Goal: Task Accomplishment & Management: Use online tool/utility

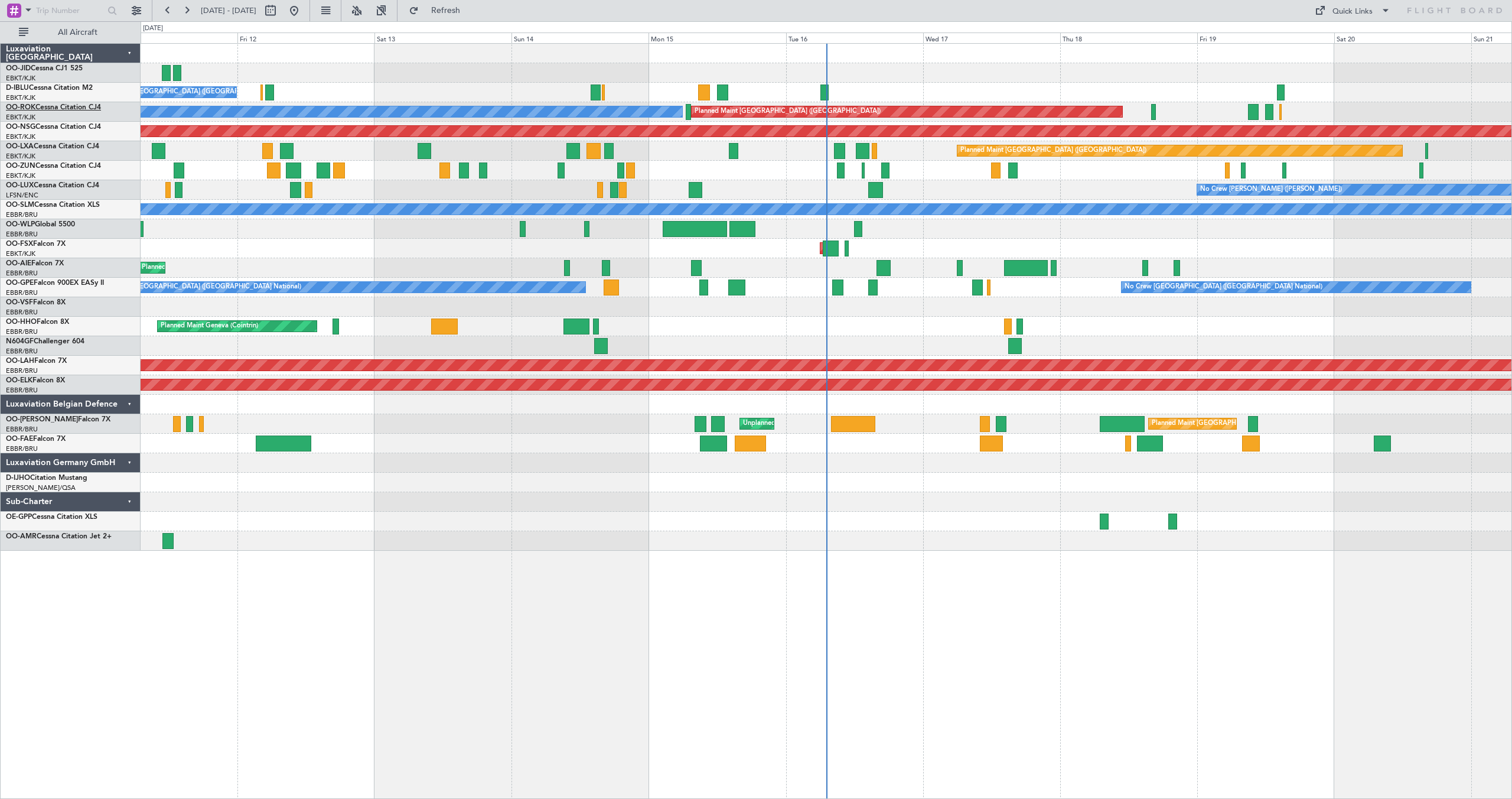
click at [47, 105] on link "OO-ROK Cessna Citation CJ4" at bounding box center [53, 107] width 95 height 7
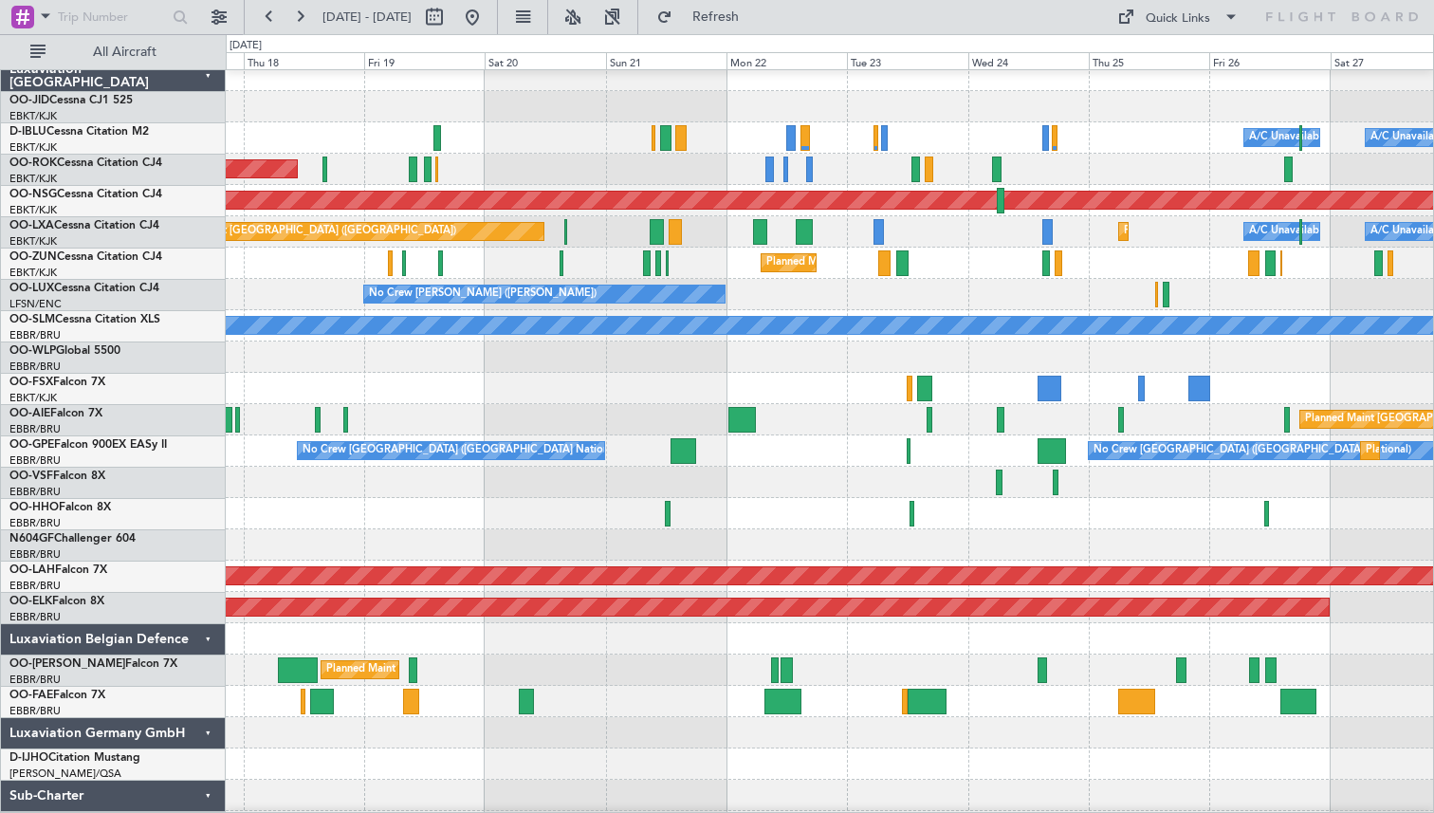
scroll to position [10, 0]
click at [423, 363] on div at bounding box center [829, 356] width 1207 height 31
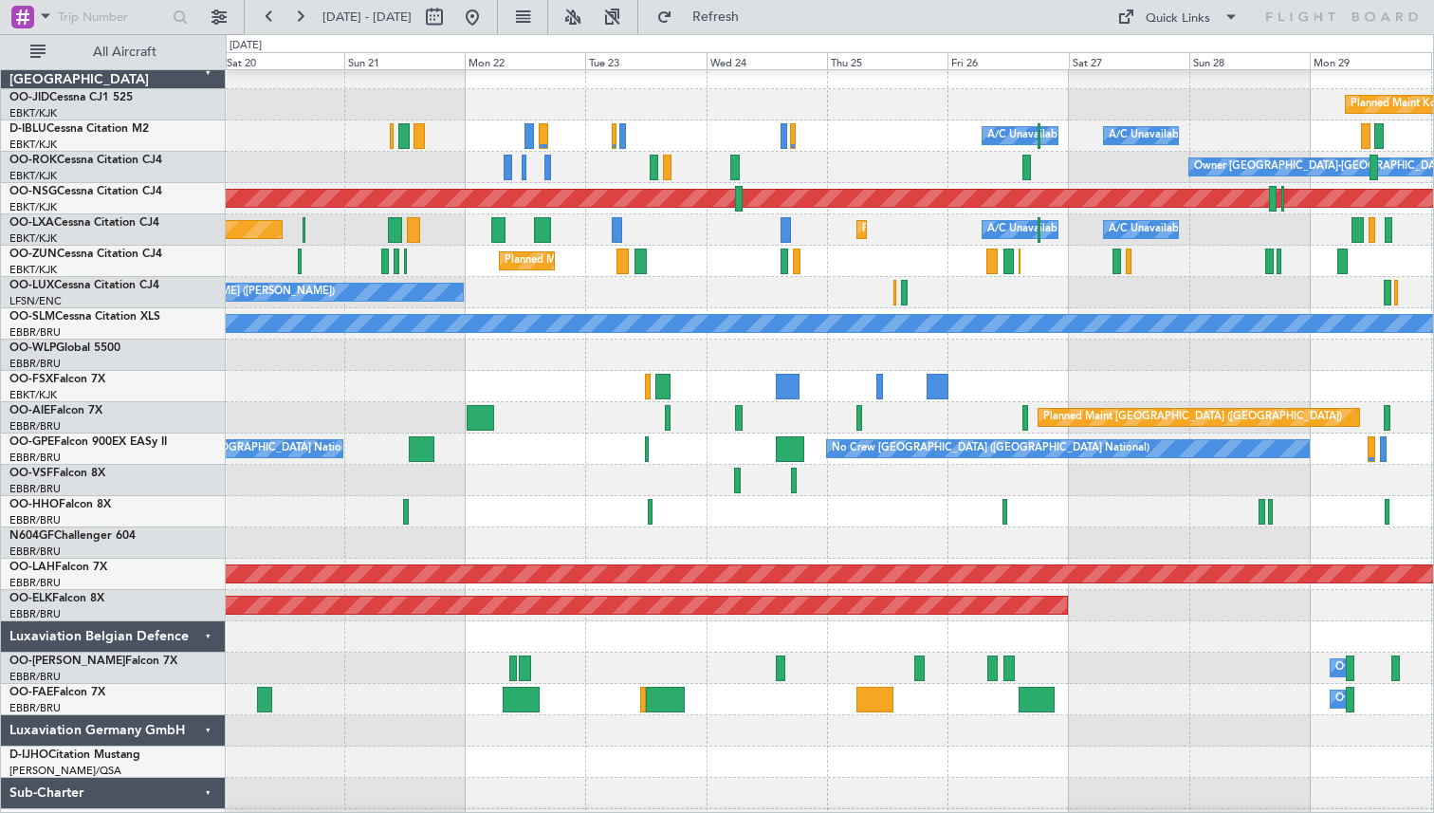
scroll to position [0, 0]
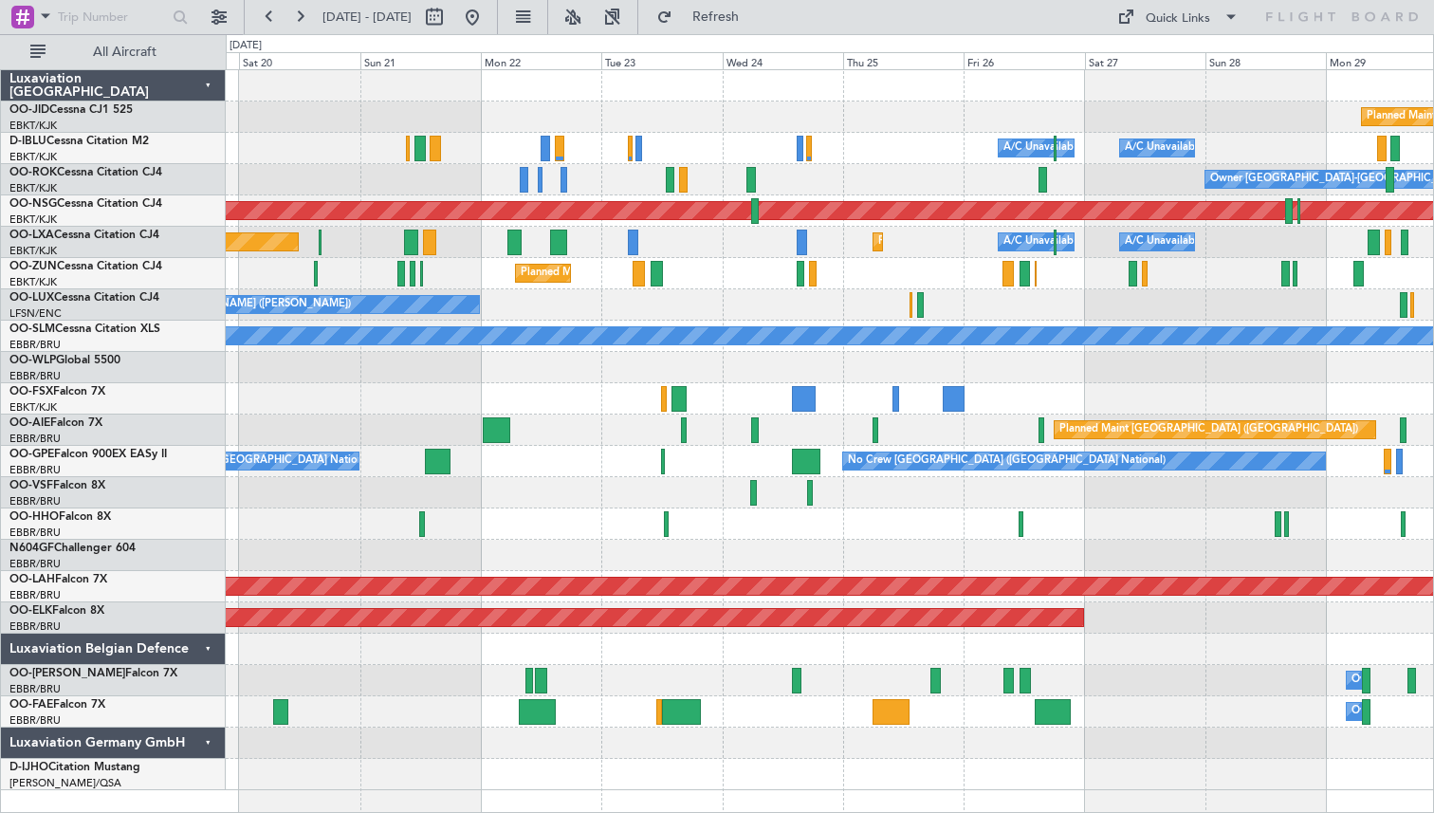
click at [901, 161] on div "A/C Unavailable [GEOGRAPHIC_DATA] ([GEOGRAPHIC_DATA] National) A/C Unavailable …" at bounding box center [829, 148] width 1207 height 31
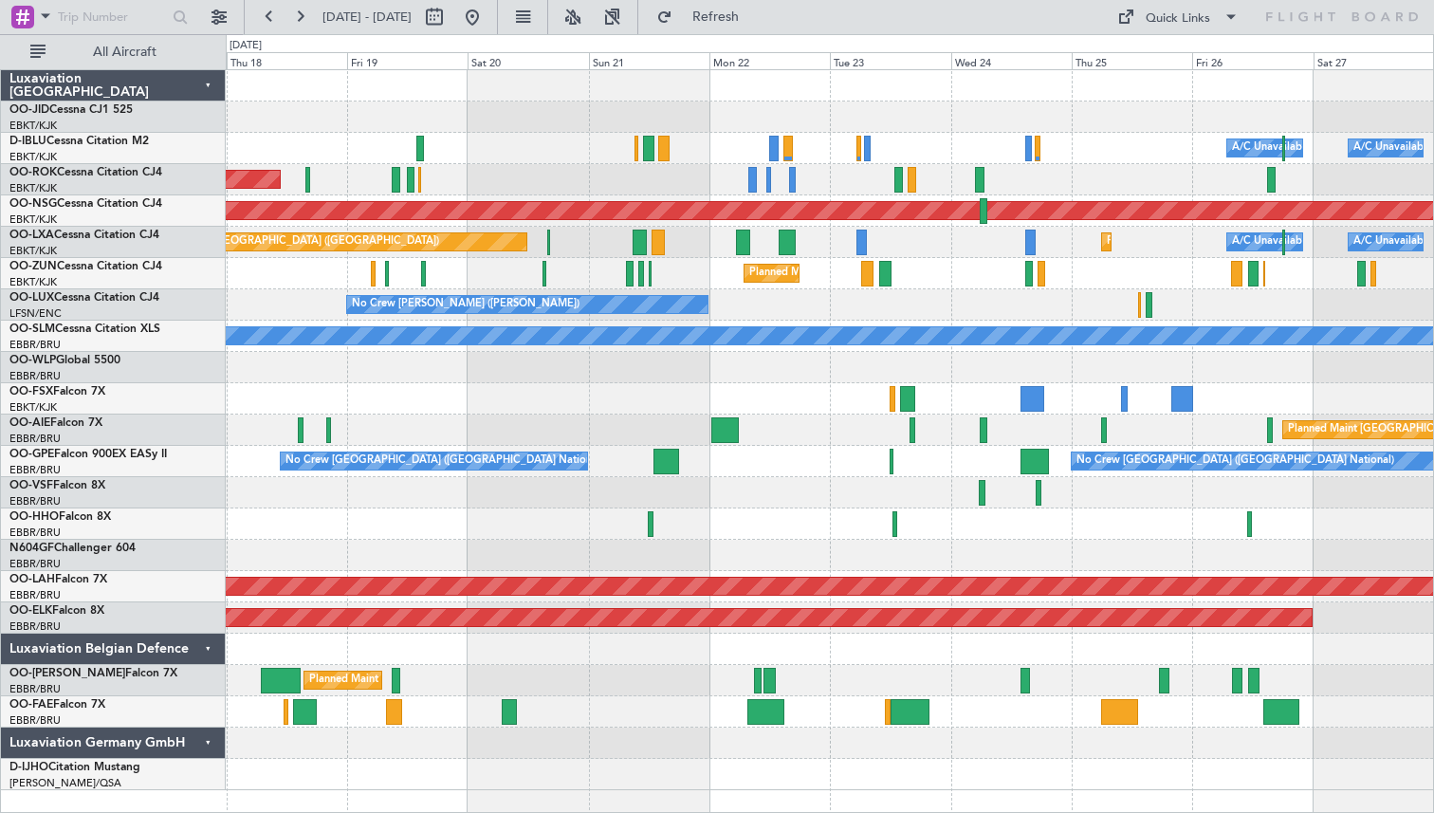
click at [1174, 160] on div "Planned Maint Kortrijk-[GEOGRAPHIC_DATA] A/C Unavailable [GEOGRAPHIC_DATA] ([GE…" at bounding box center [829, 430] width 1207 height 720
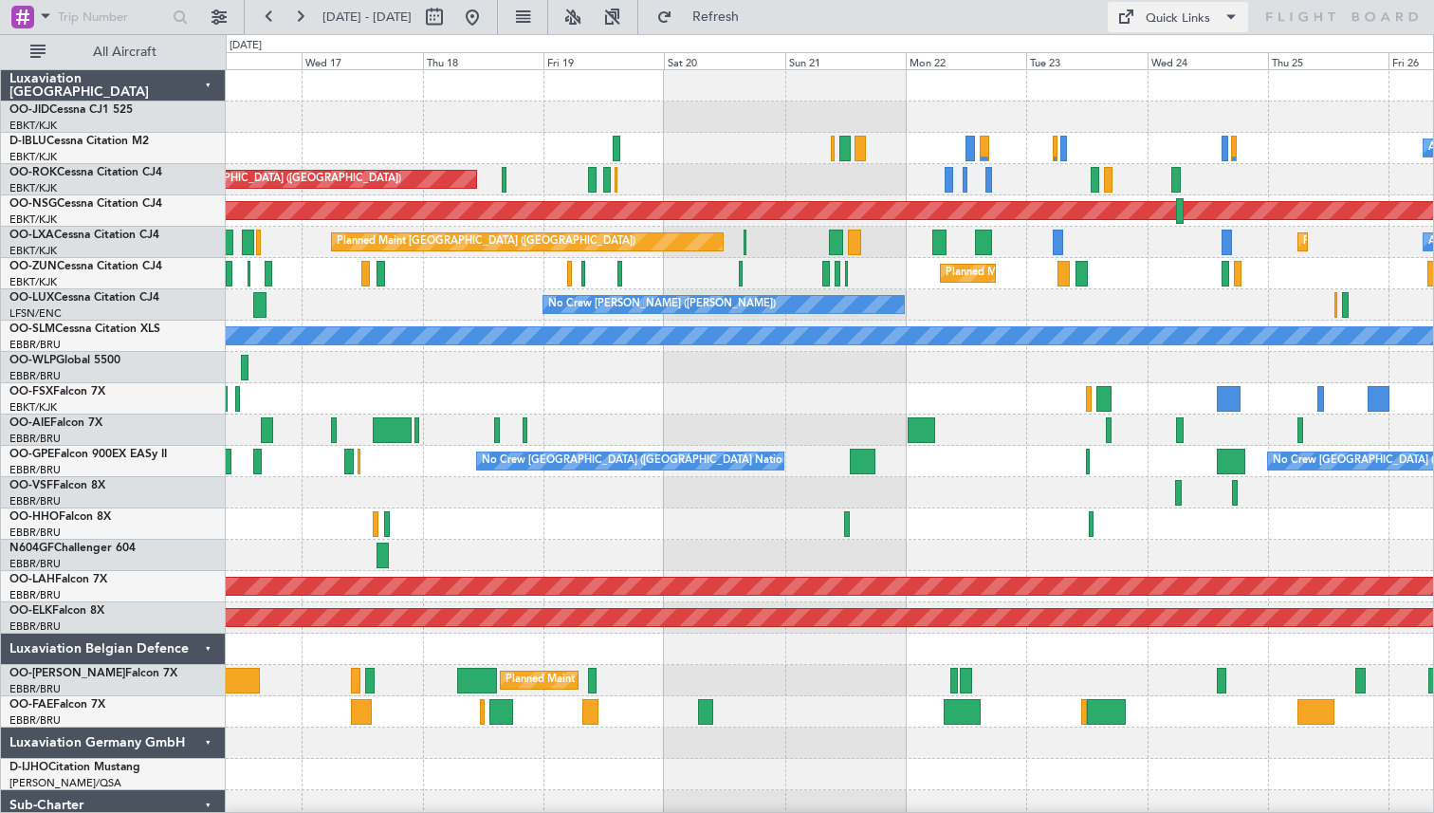
click at [1203, 16] on div "Quick Links" at bounding box center [1177, 18] width 64 height 19
click at [1164, 58] on button "Trip Builder" at bounding box center [1179, 63] width 142 height 46
click at [487, 23] on button at bounding box center [472, 17] width 30 height 30
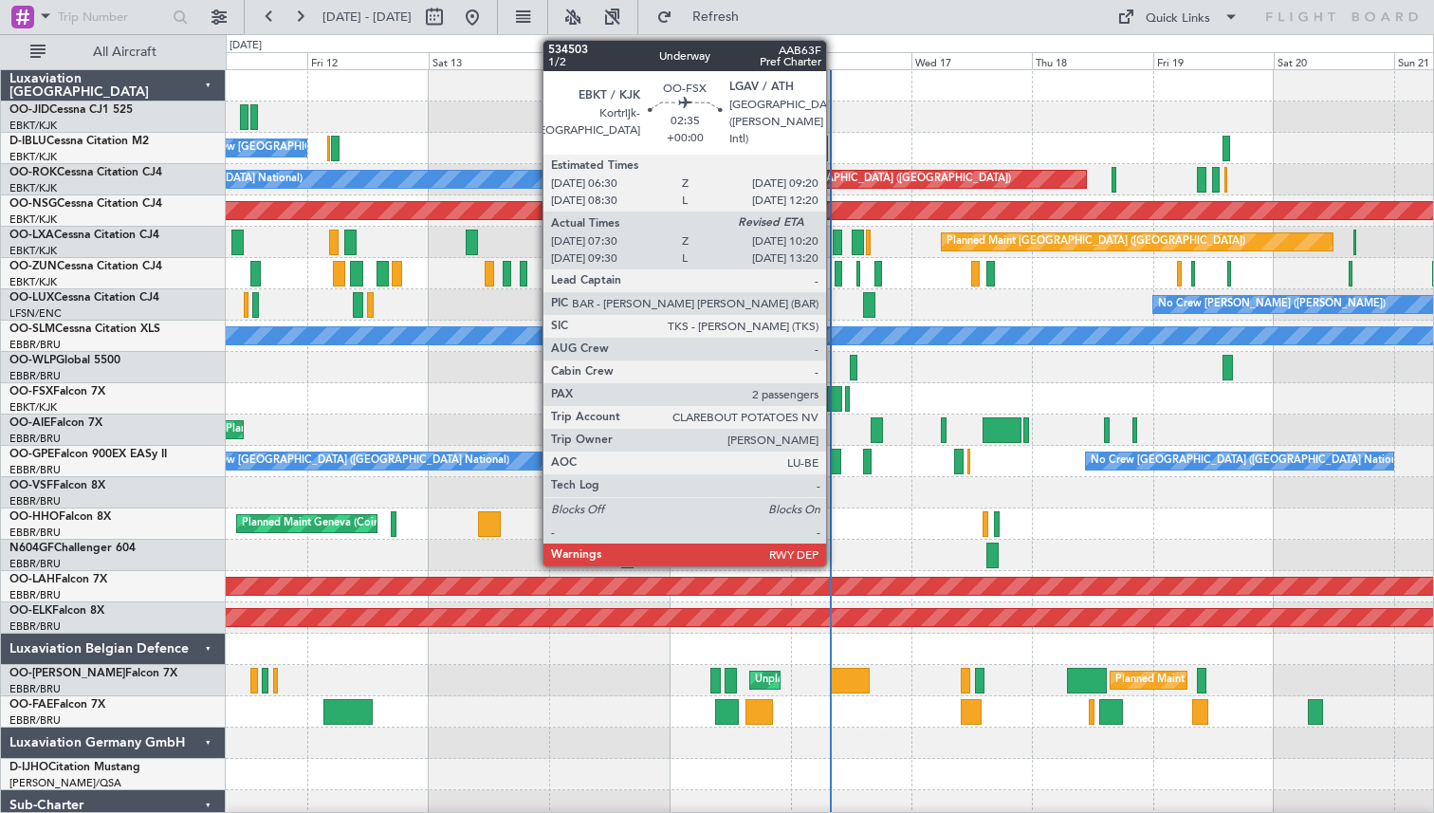
click at [834, 395] on div at bounding box center [834, 399] width 15 height 26
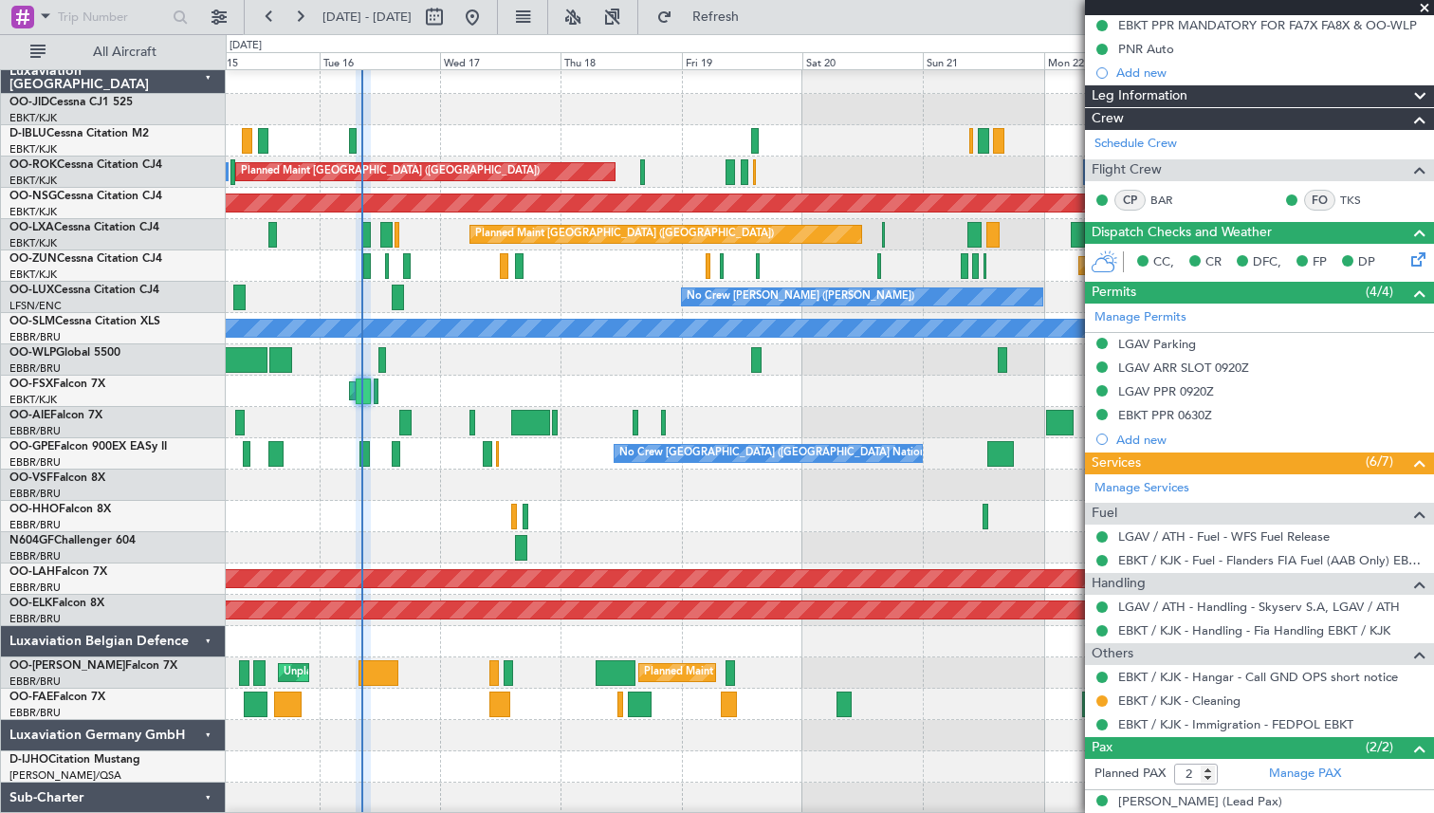
scroll to position [5, 0]
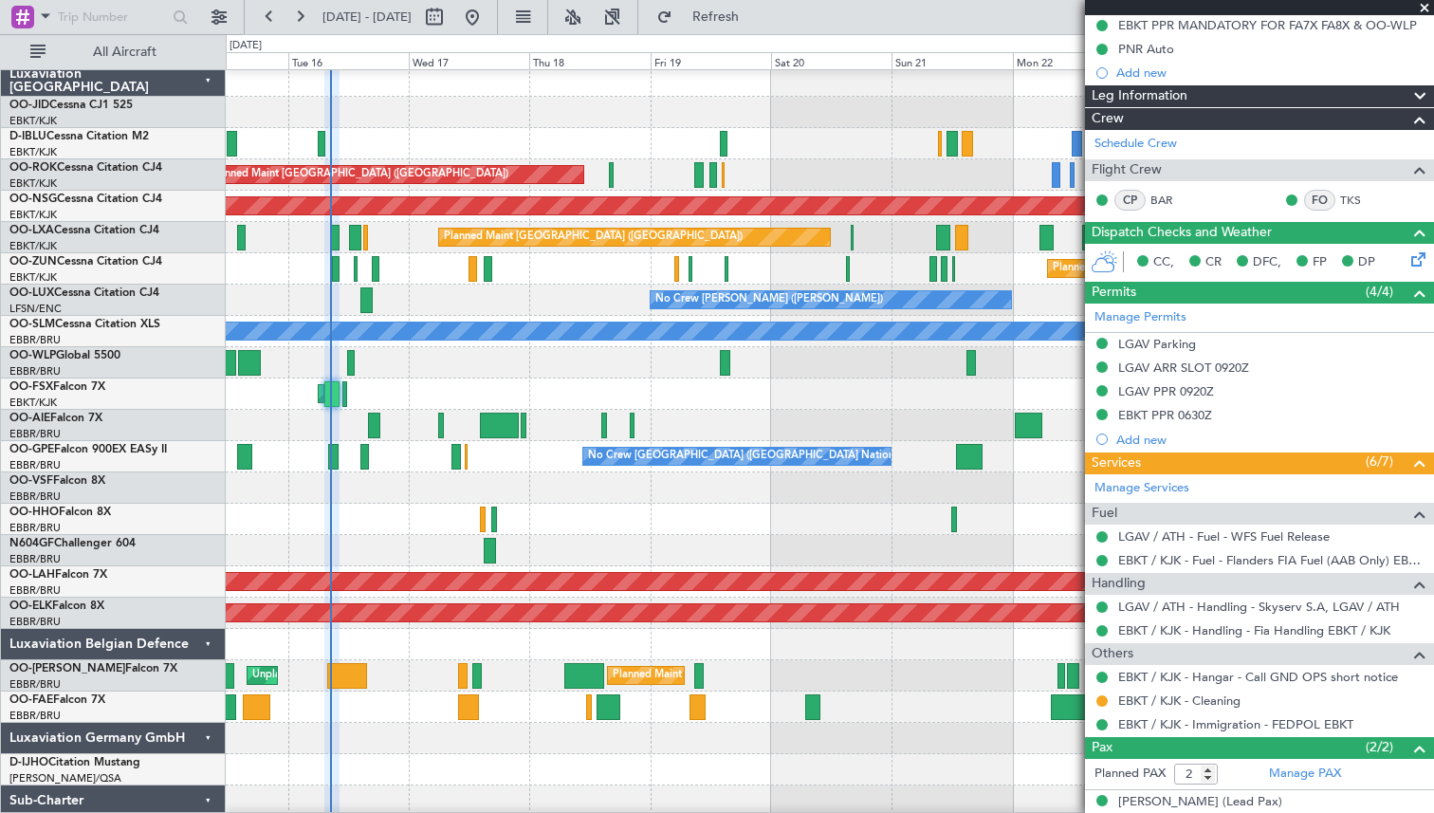
click at [1420, 9] on span at bounding box center [1424, 8] width 19 height 17
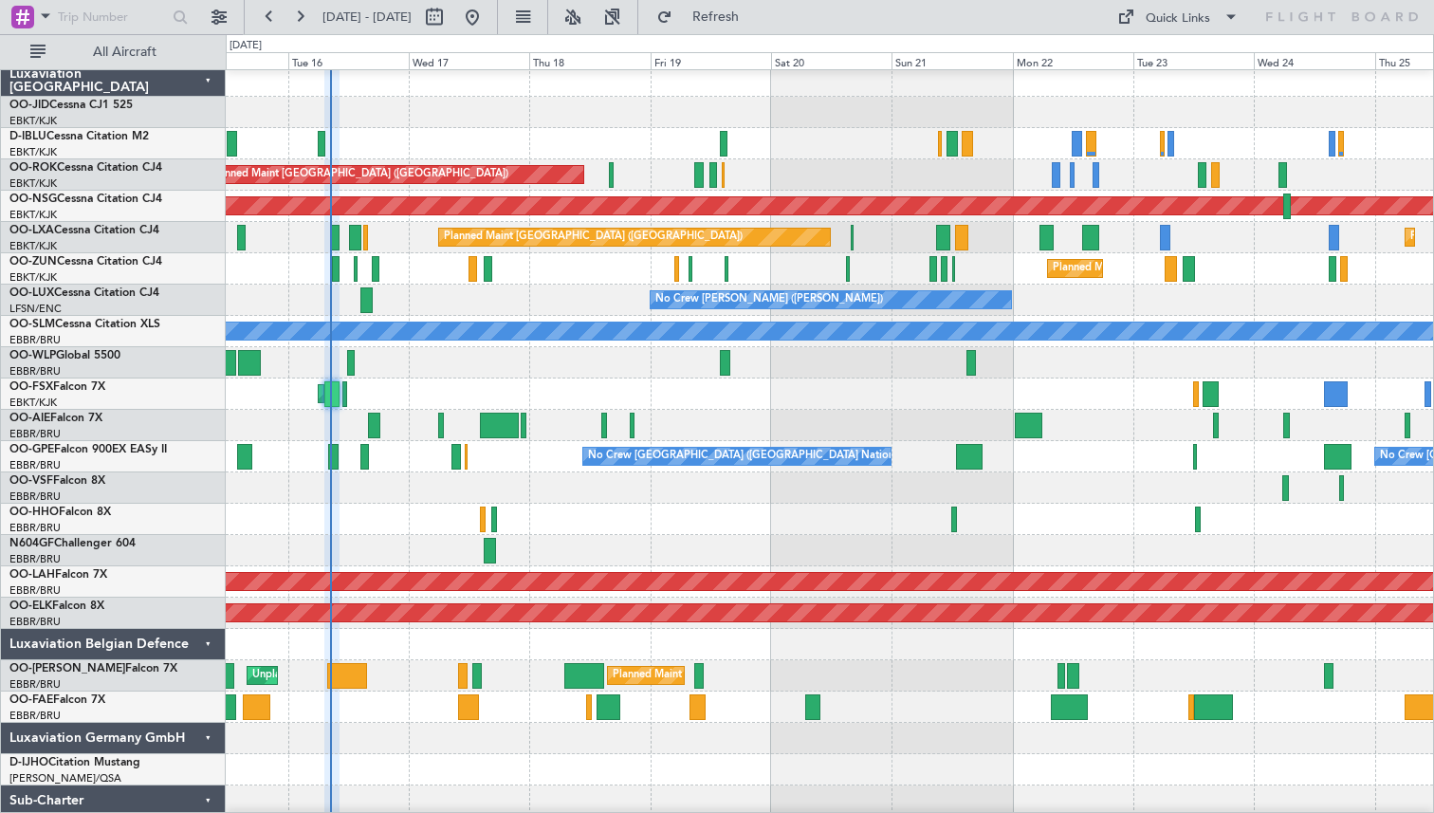
type input "0"
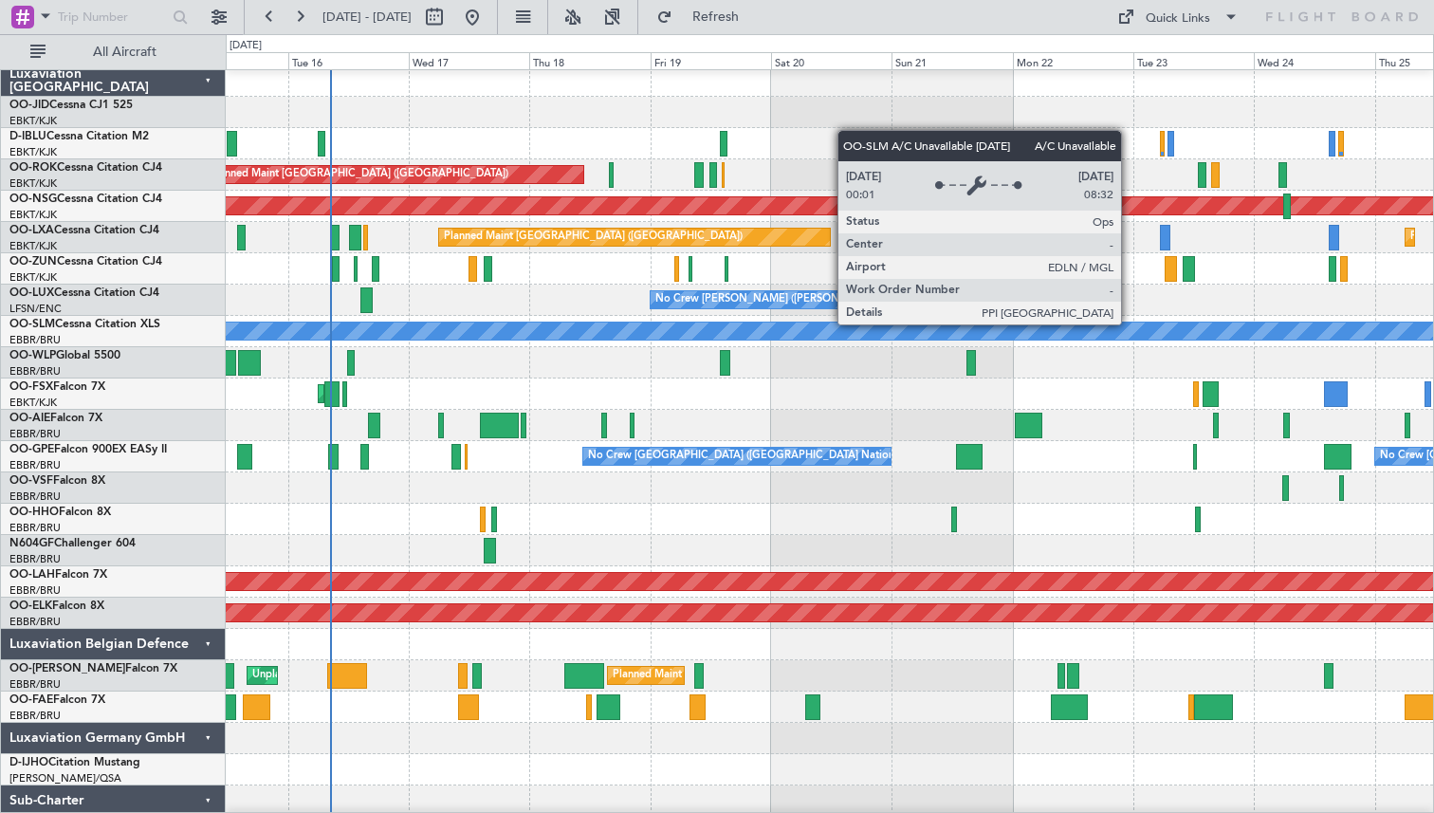
scroll to position [2, 0]
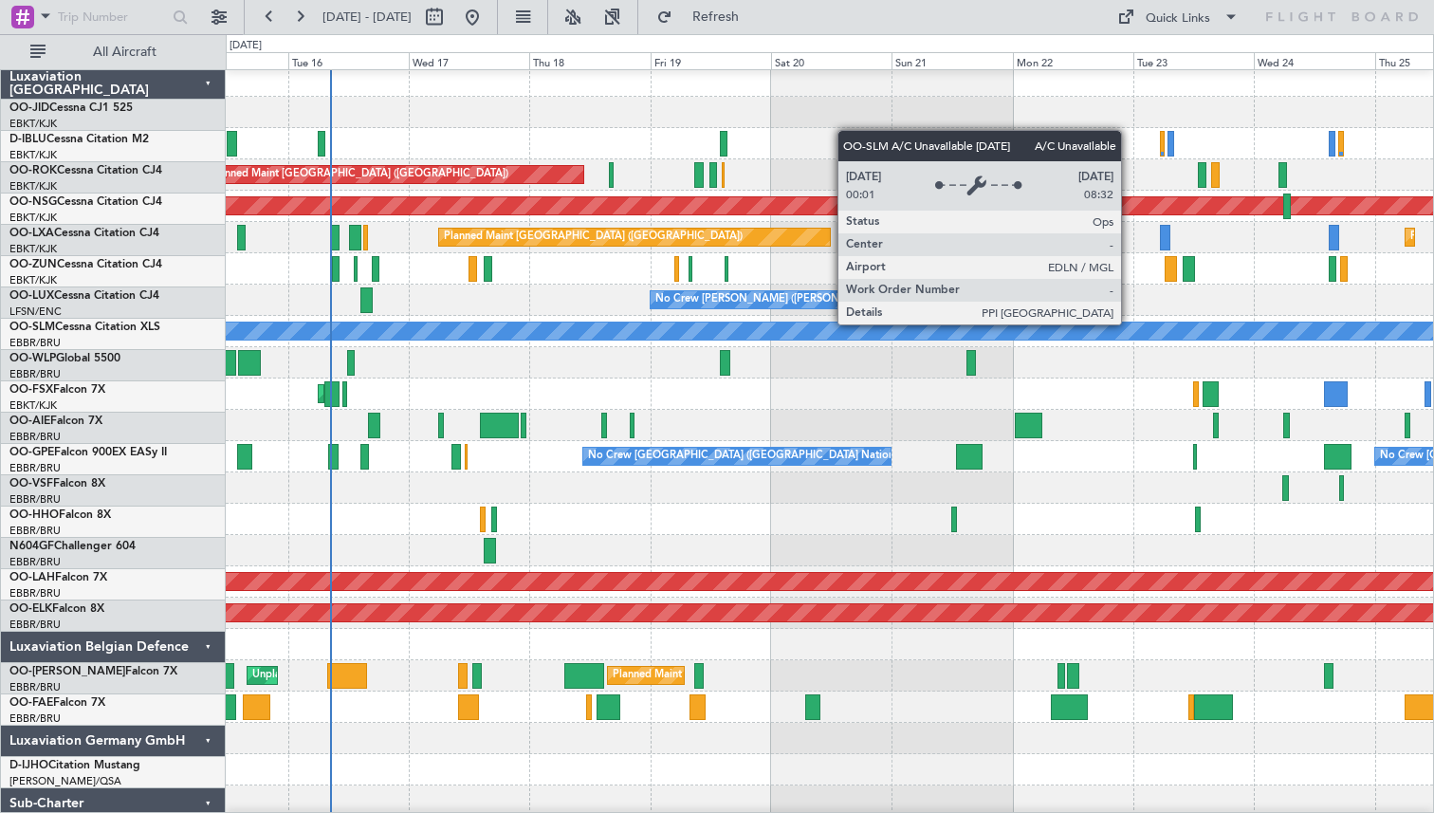
click at [1096, 325] on div "A/C Unavailable [GEOGRAPHIC_DATA]" at bounding box center [830, 330] width 3620 height 17
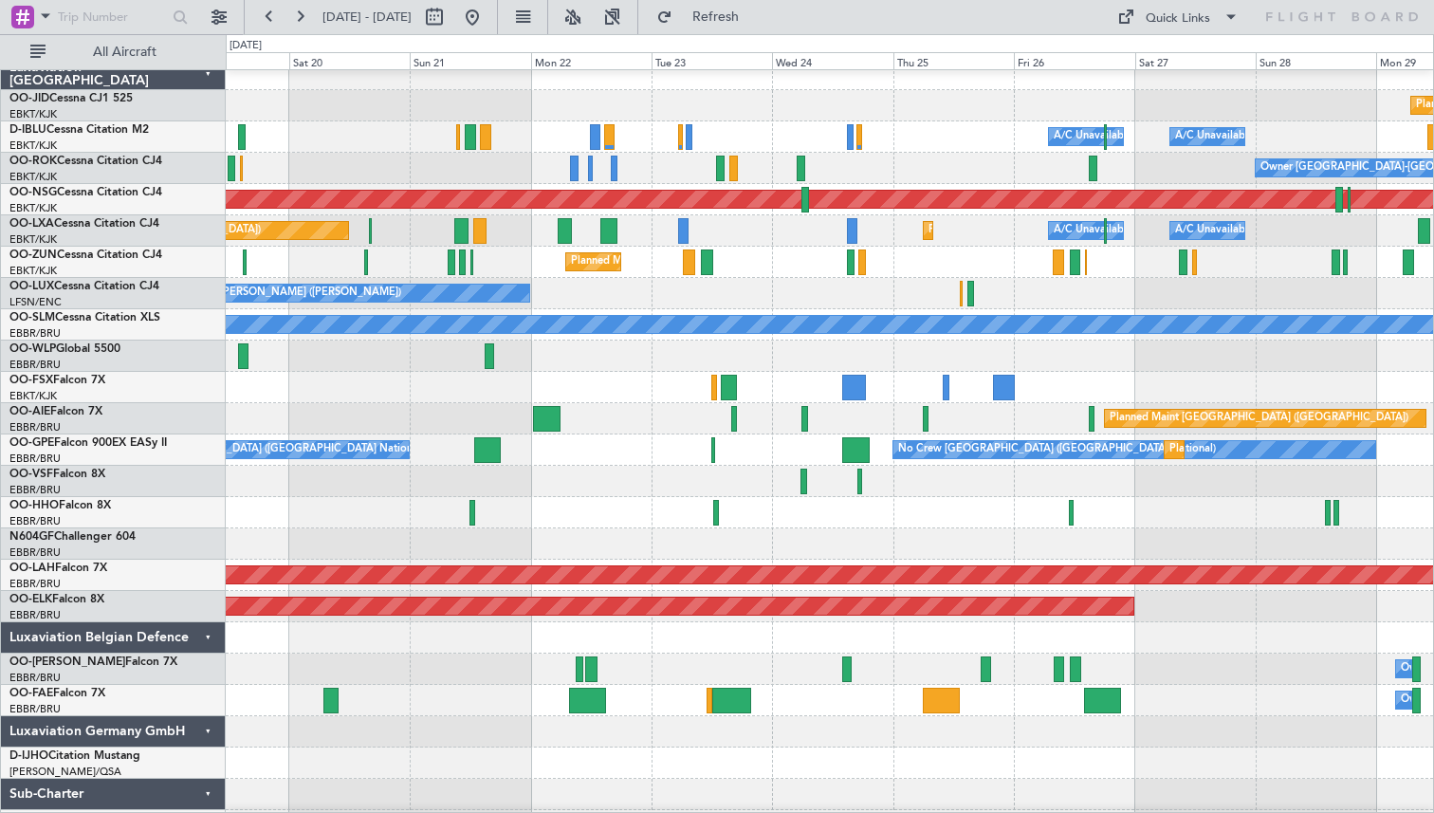
scroll to position [0, 0]
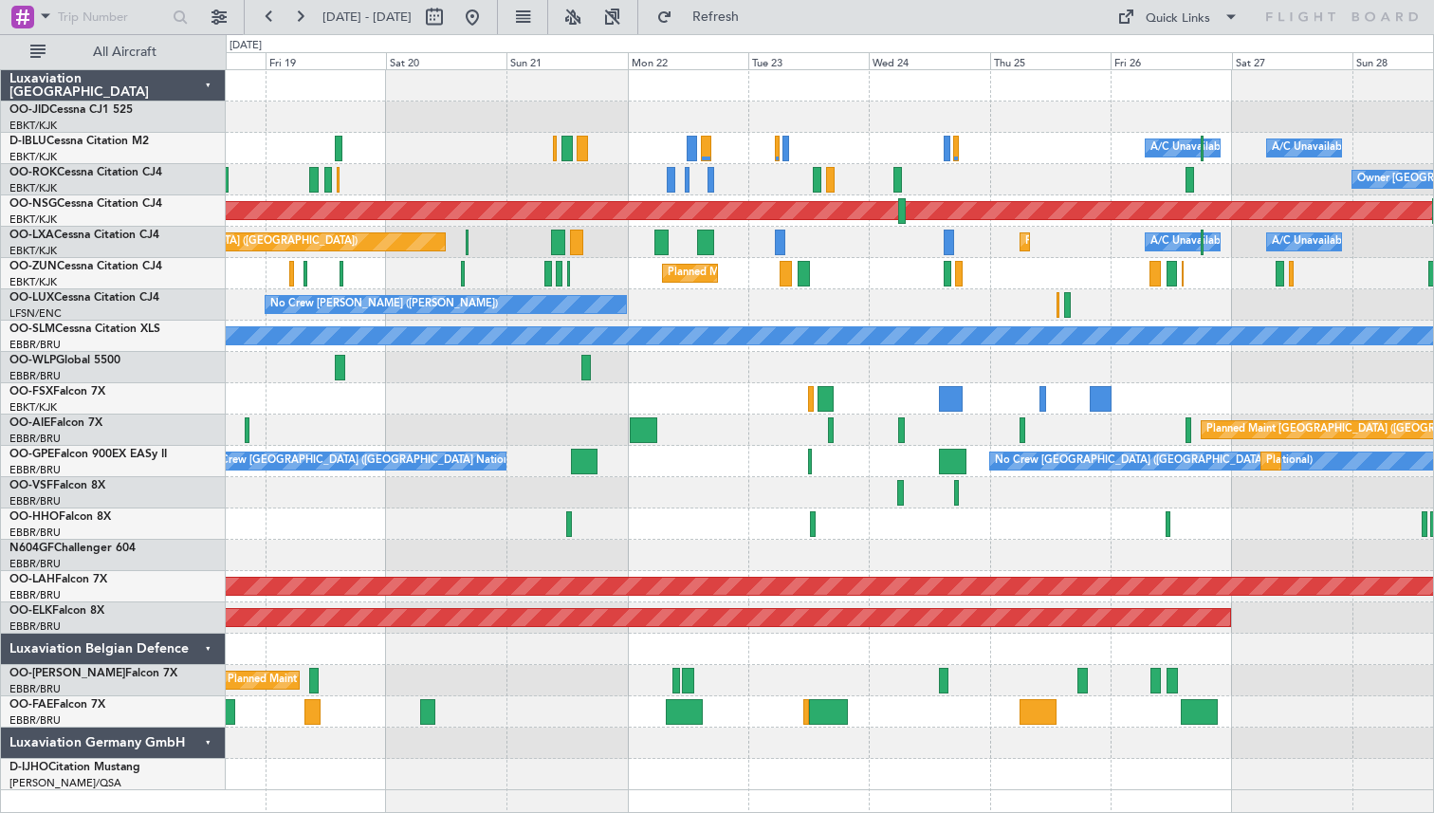
click at [794, 308] on div "No Crew [PERSON_NAME] ([PERSON_NAME])" at bounding box center [829, 304] width 1207 height 31
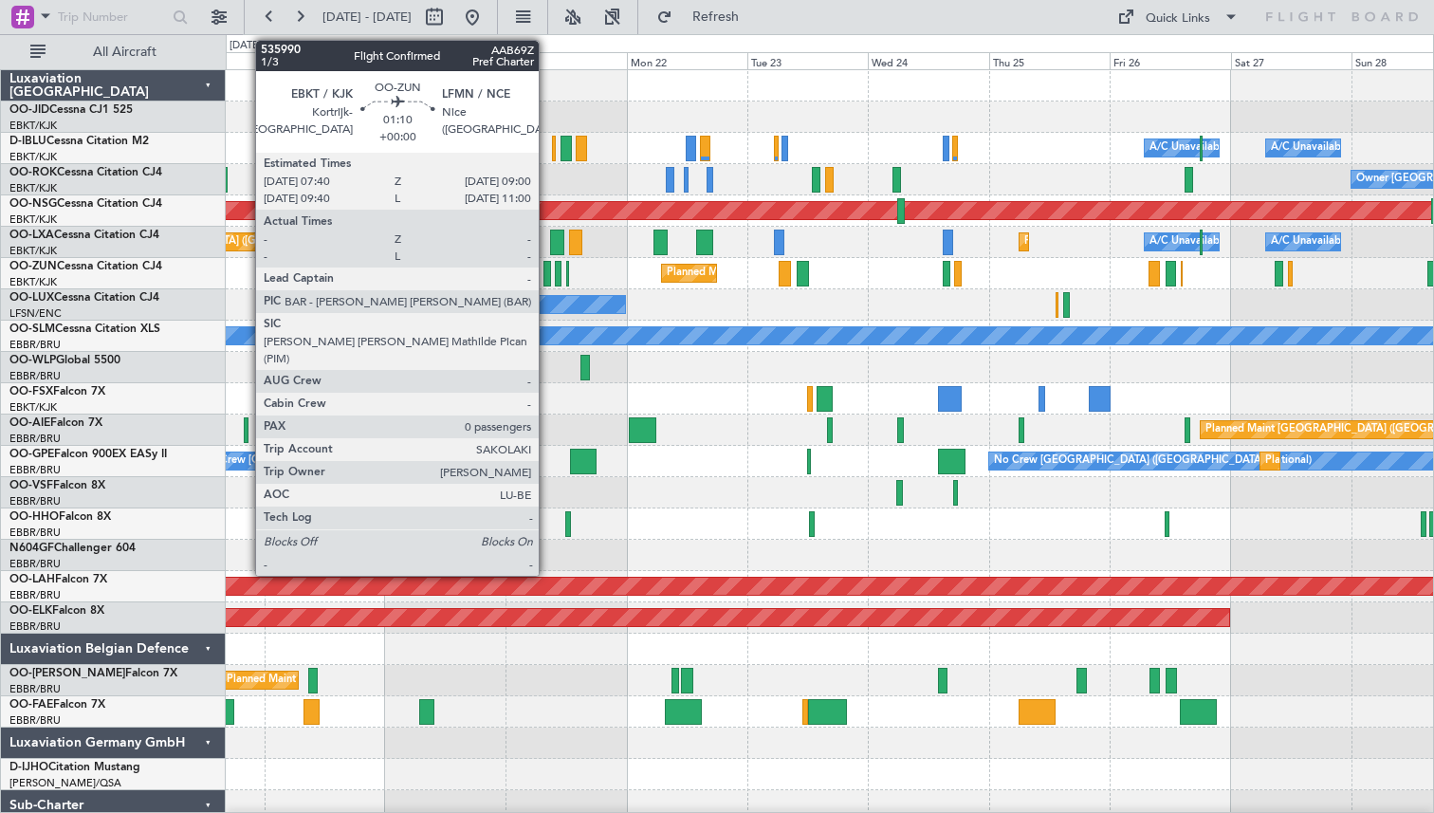
click at [547, 269] on div at bounding box center [547, 274] width 8 height 26
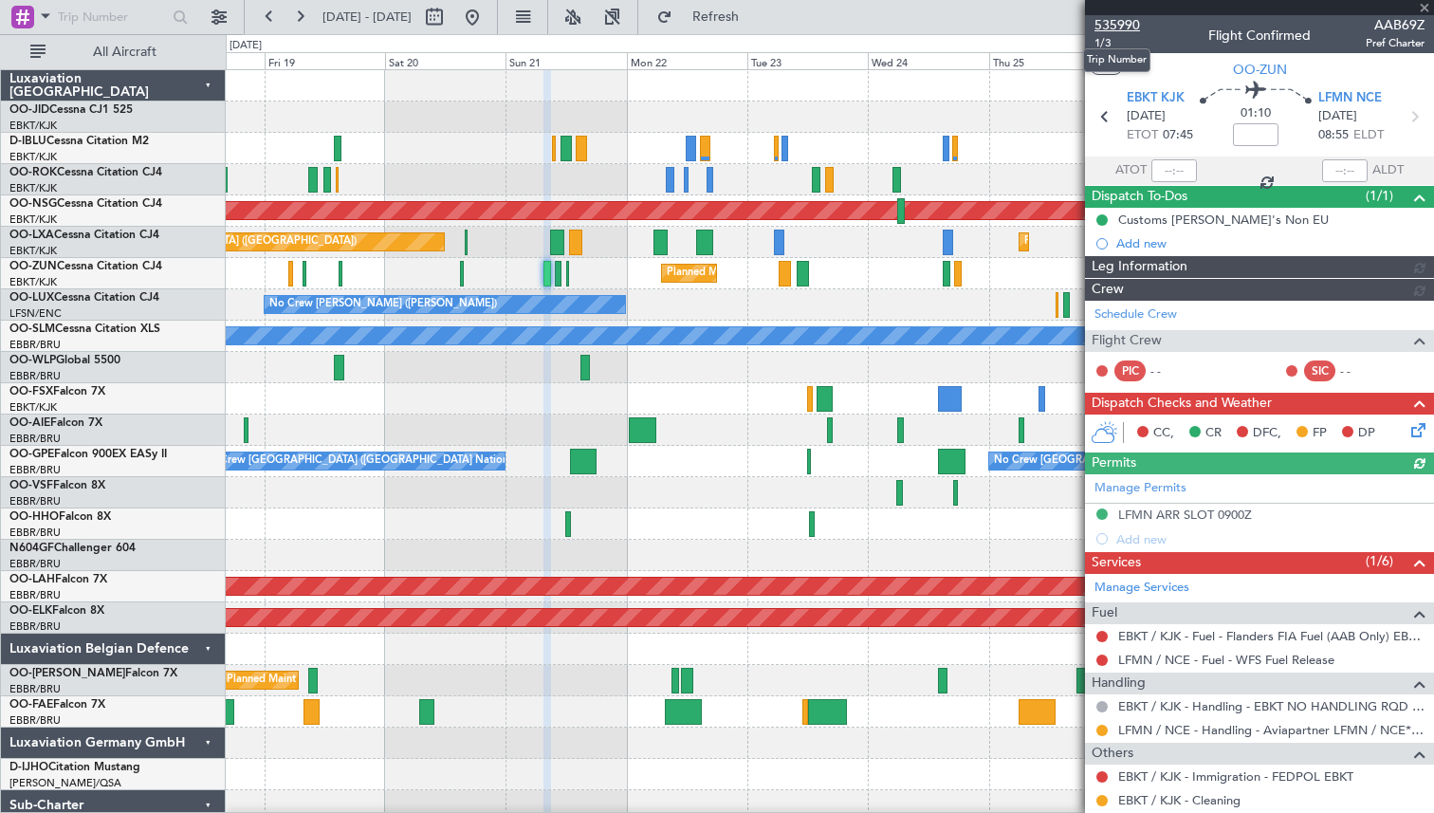
click at [1115, 18] on span "535990" at bounding box center [1117, 25] width 46 height 20
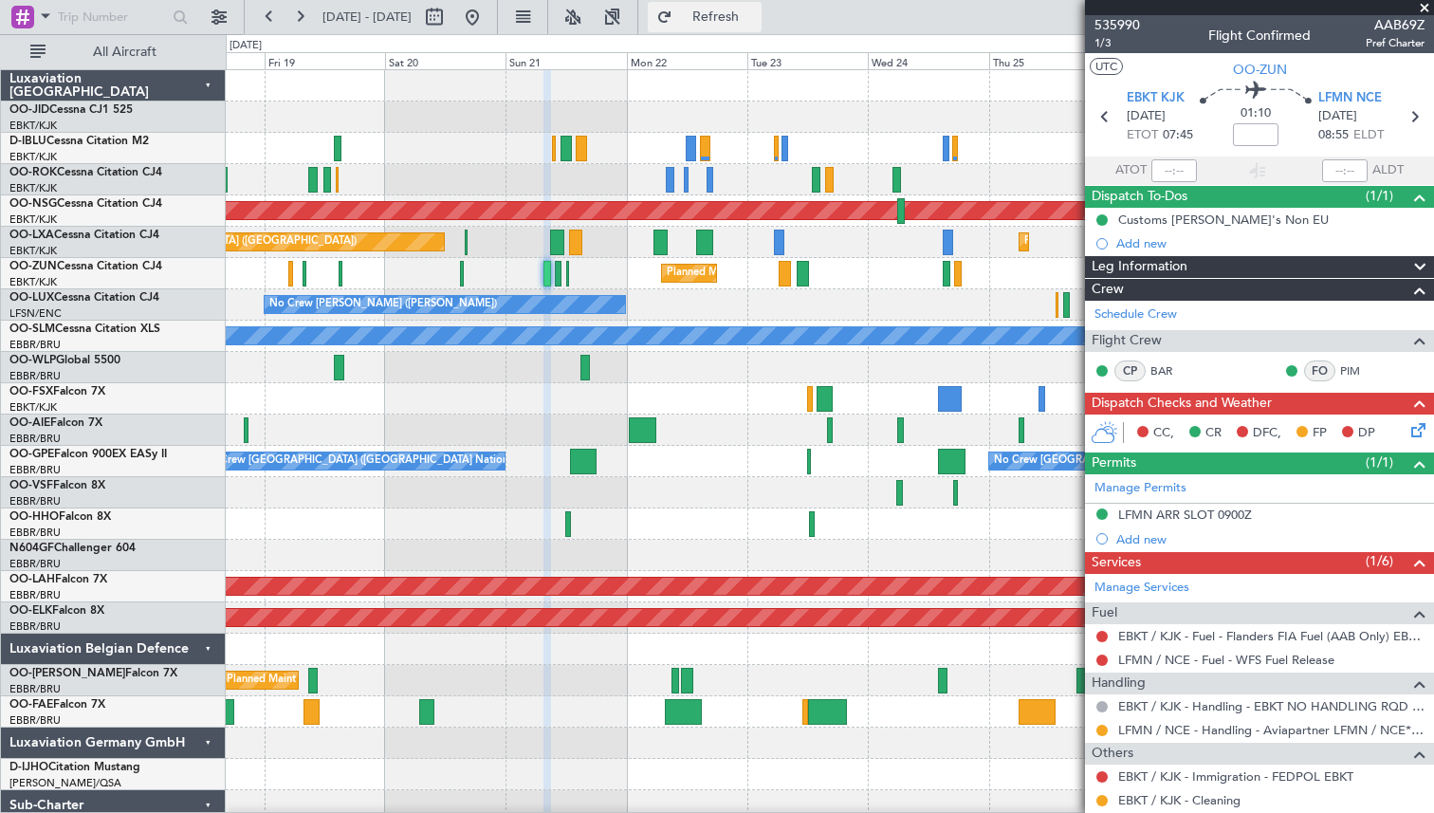
click at [724, 11] on button "Refresh" at bounding box center [705, 17] width 114 height 30
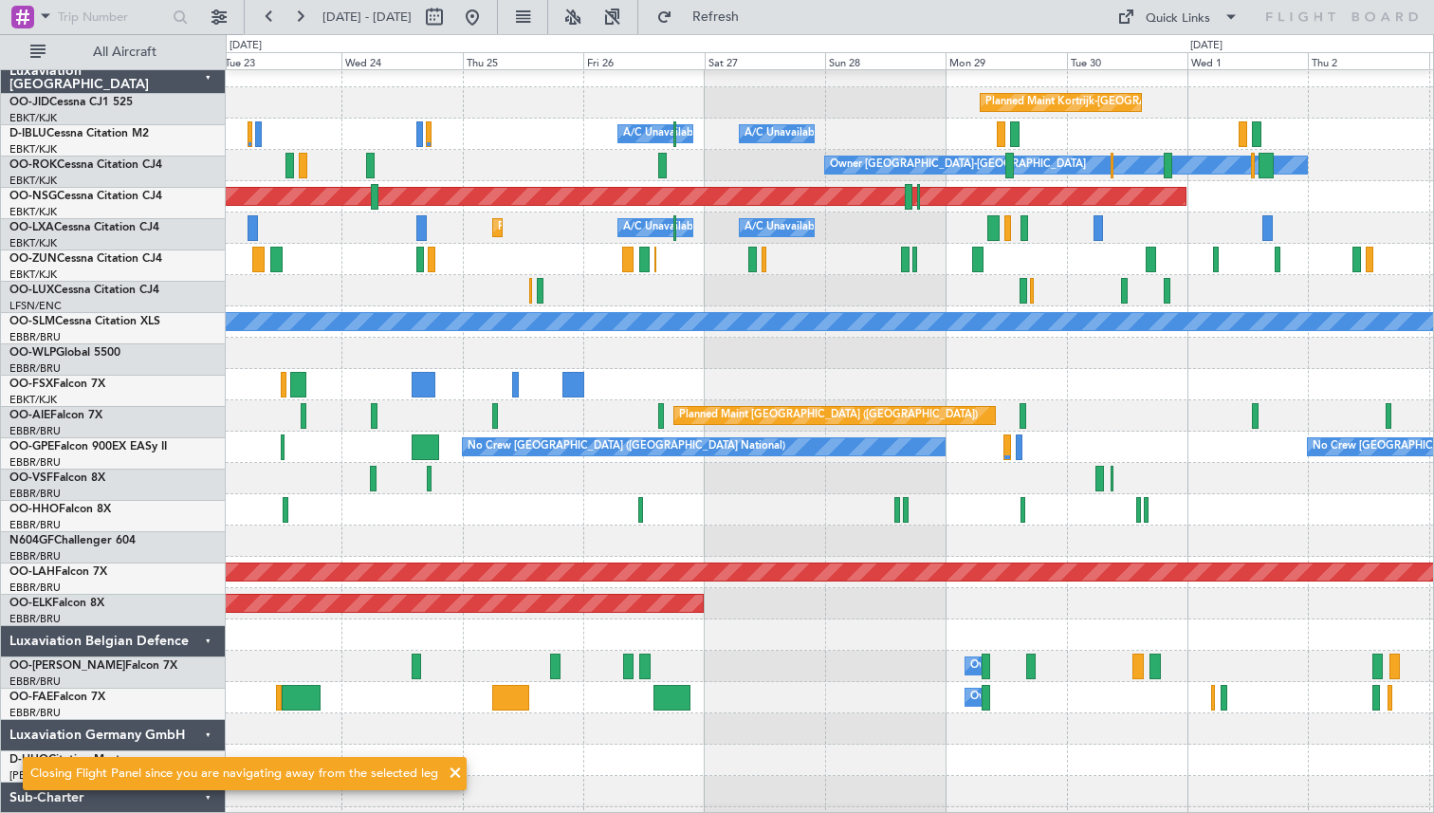
scroll to position [7, 0]
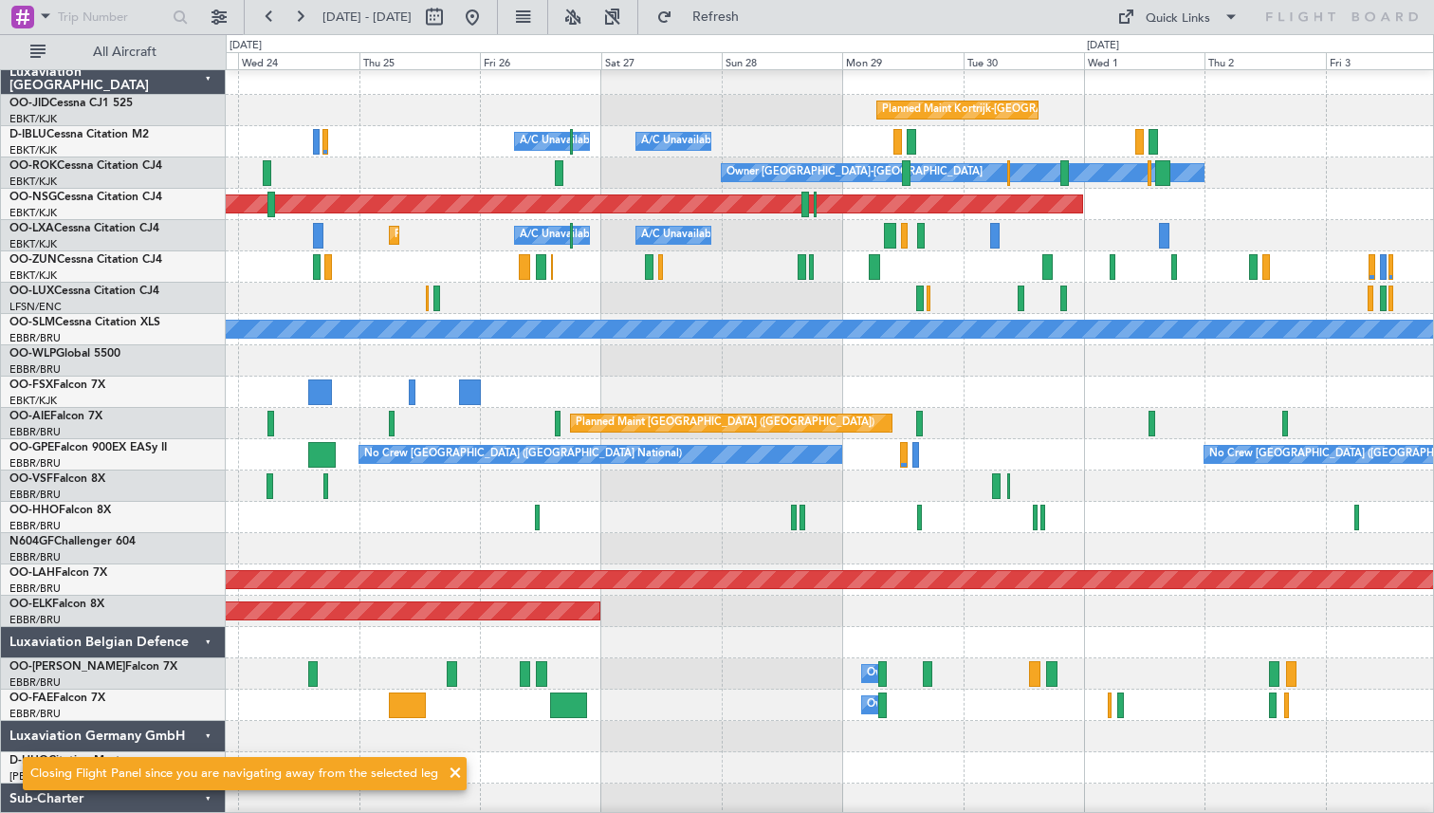
click at [290, 295] on div "No Crew [PERSON_NAME] ([PERSON_NAME])" at bounding box center [829, 298] width 1207 height 31
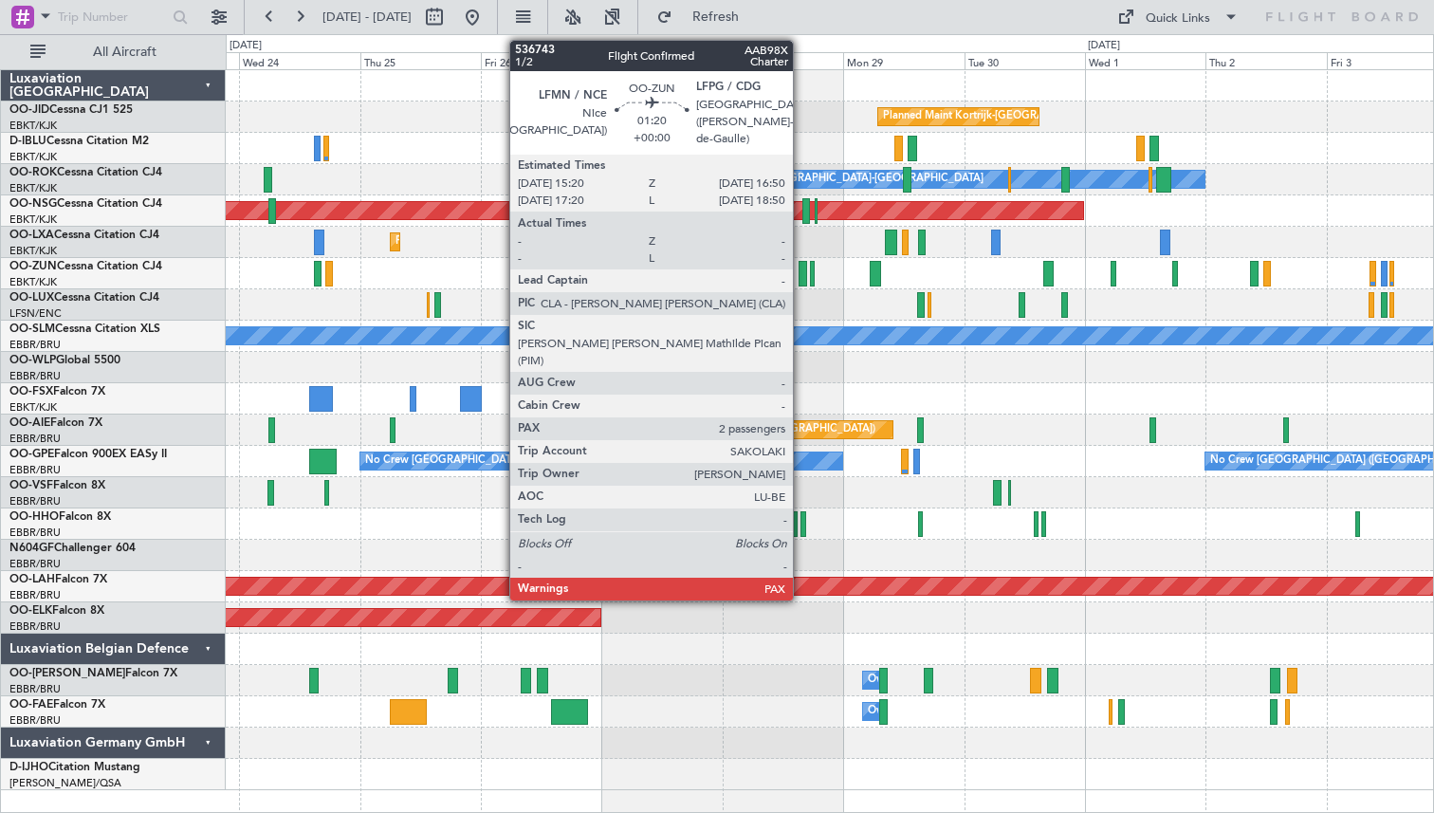
click at [801, 274] on div at bounding box center [802, 274] width 8 height 26
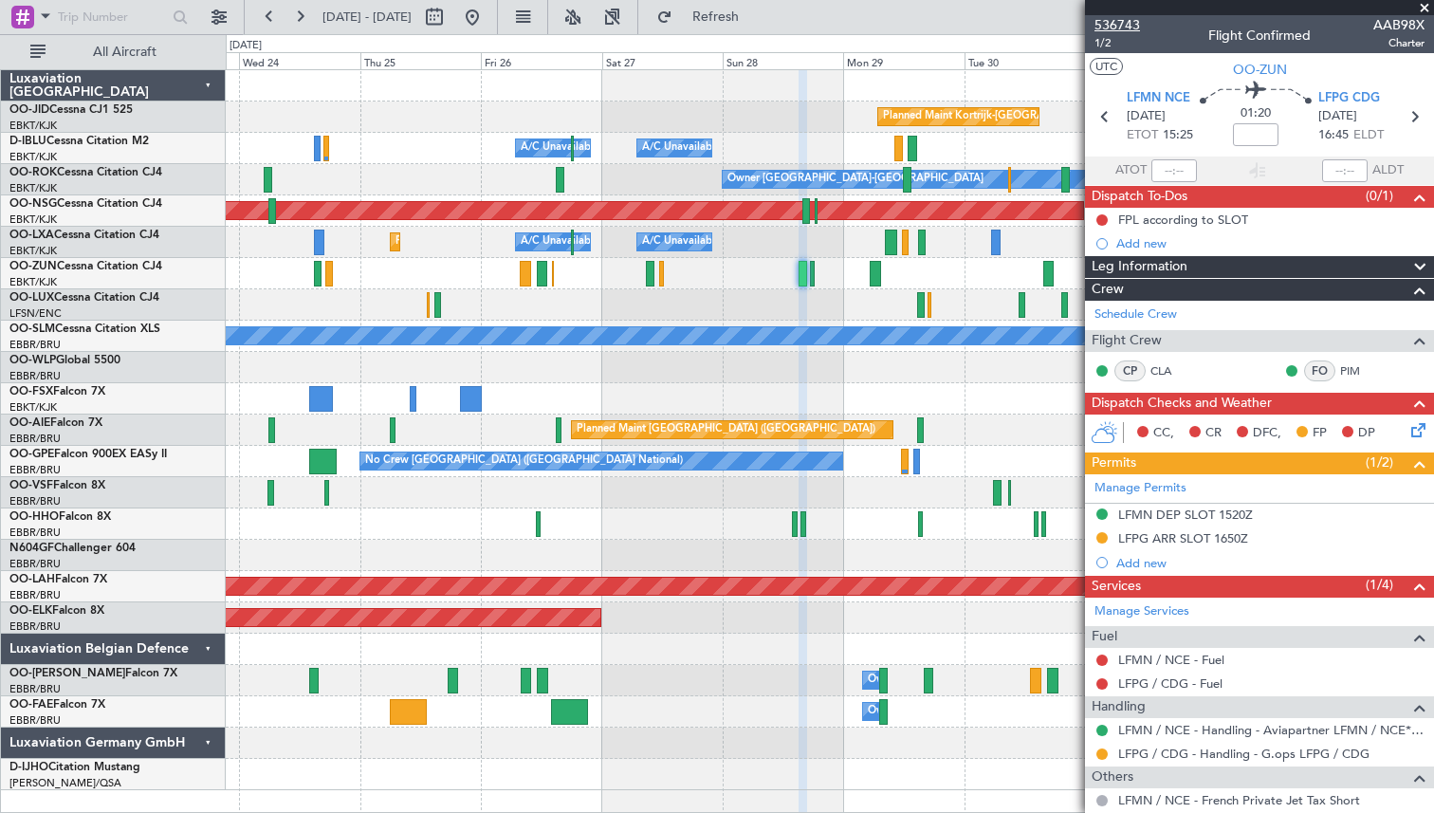
click at [1119, 22] on span "536743" at bounding box center [1117, 25] width 46 height 20
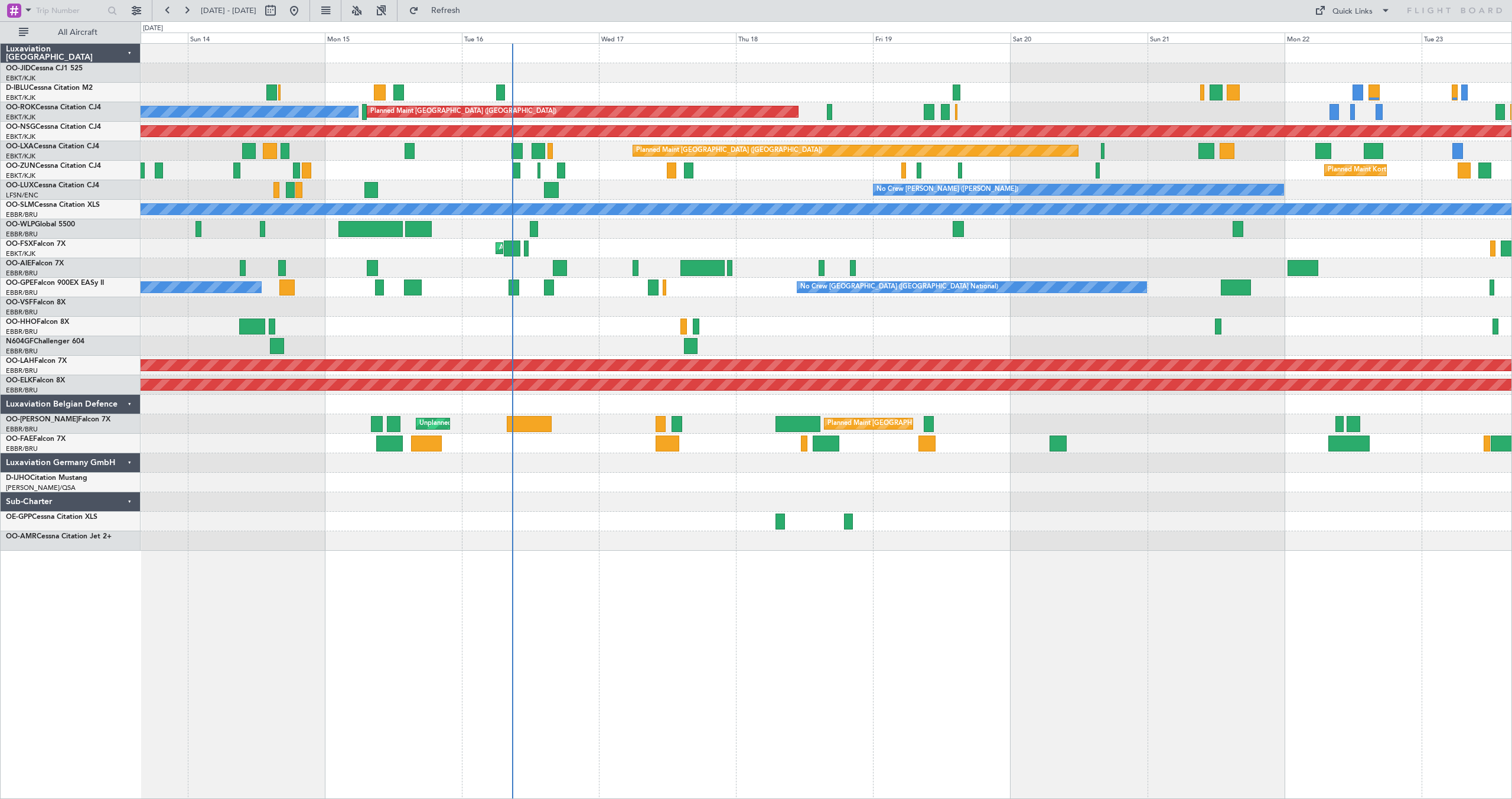
click at [1009, 231] on div at bounding box center [826, 229] width 1371 height 19
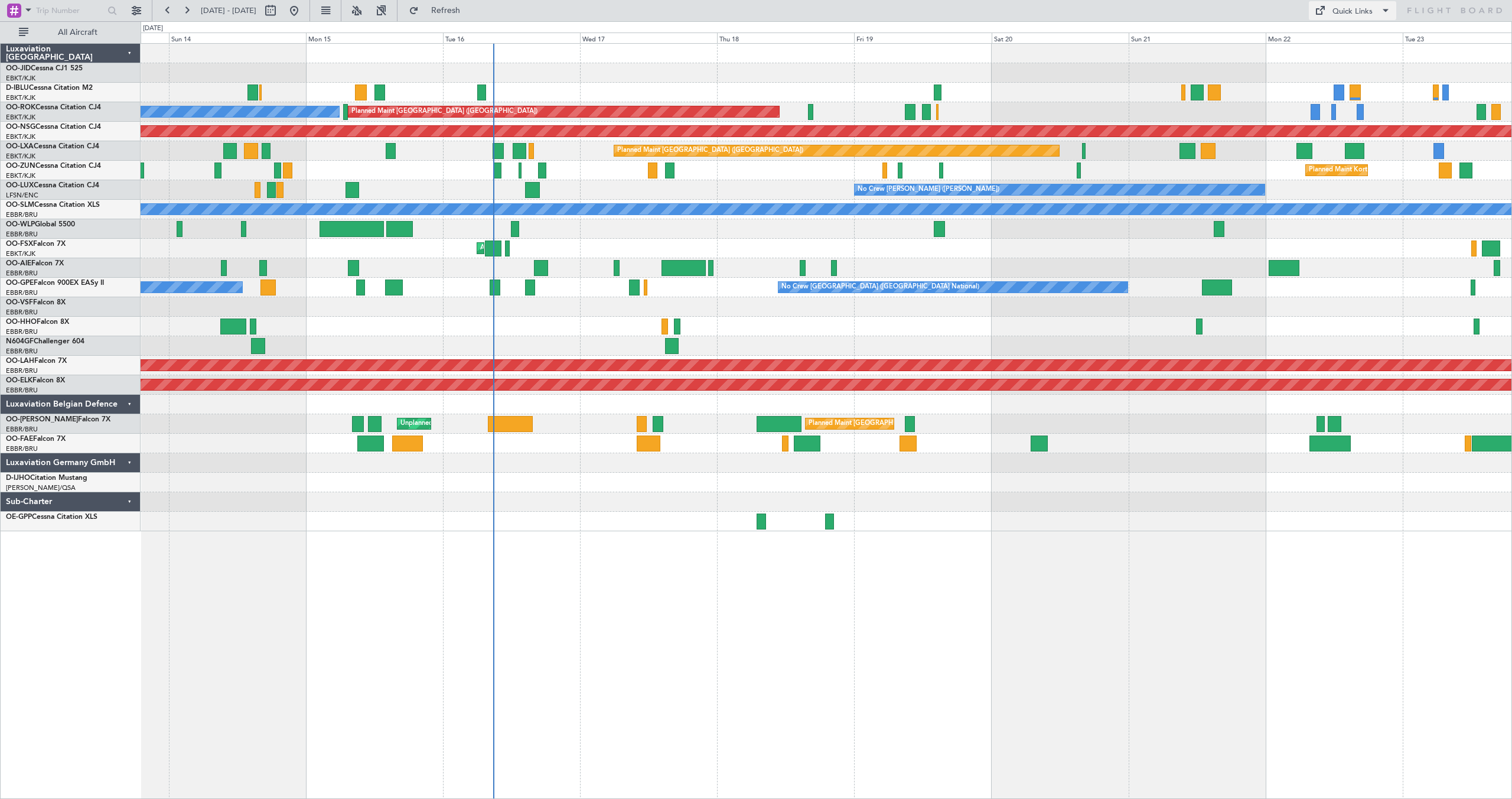
click at [1334, 8] on div "Quick Links" at bounding box center [1353, 11] width 40 height 12
click at [1333, 33] on button "Trip Builder" at bounding box center [1353, 39] width 88 height 29
click at [450, 9] on button "Refresh" at bounding box center [439, 11] width 71 height 19
